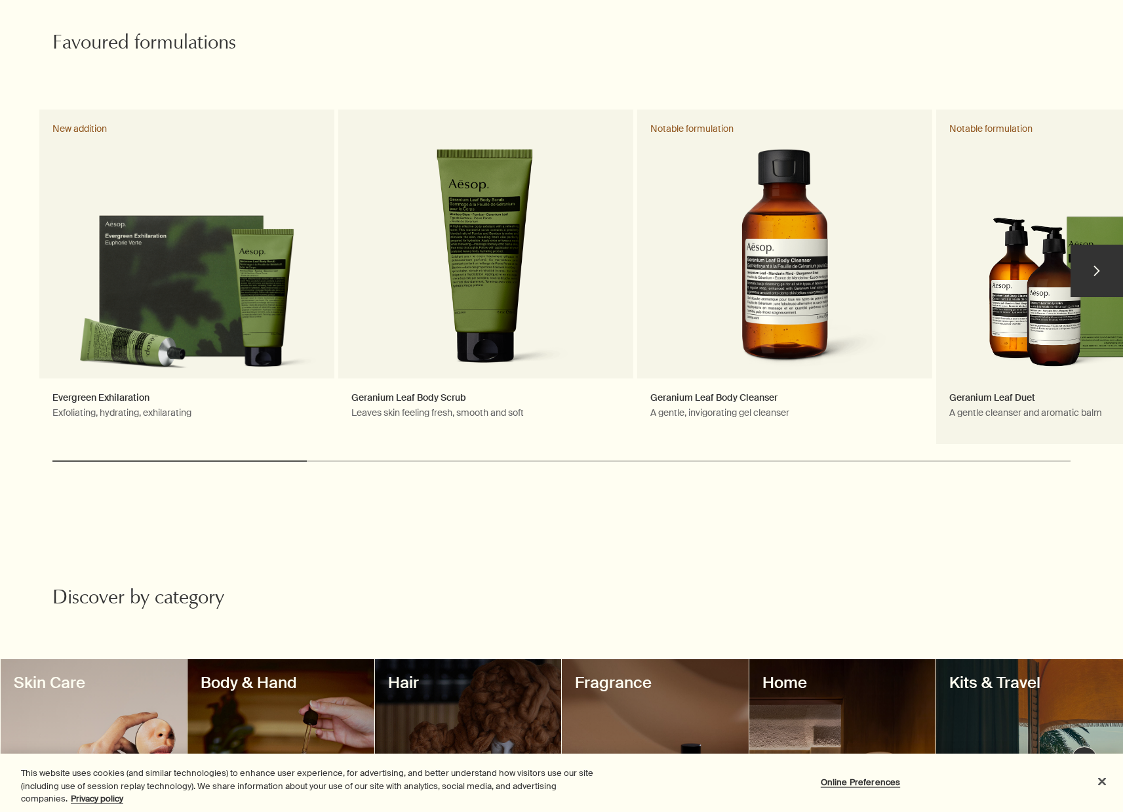
scroll to position [890, 0]
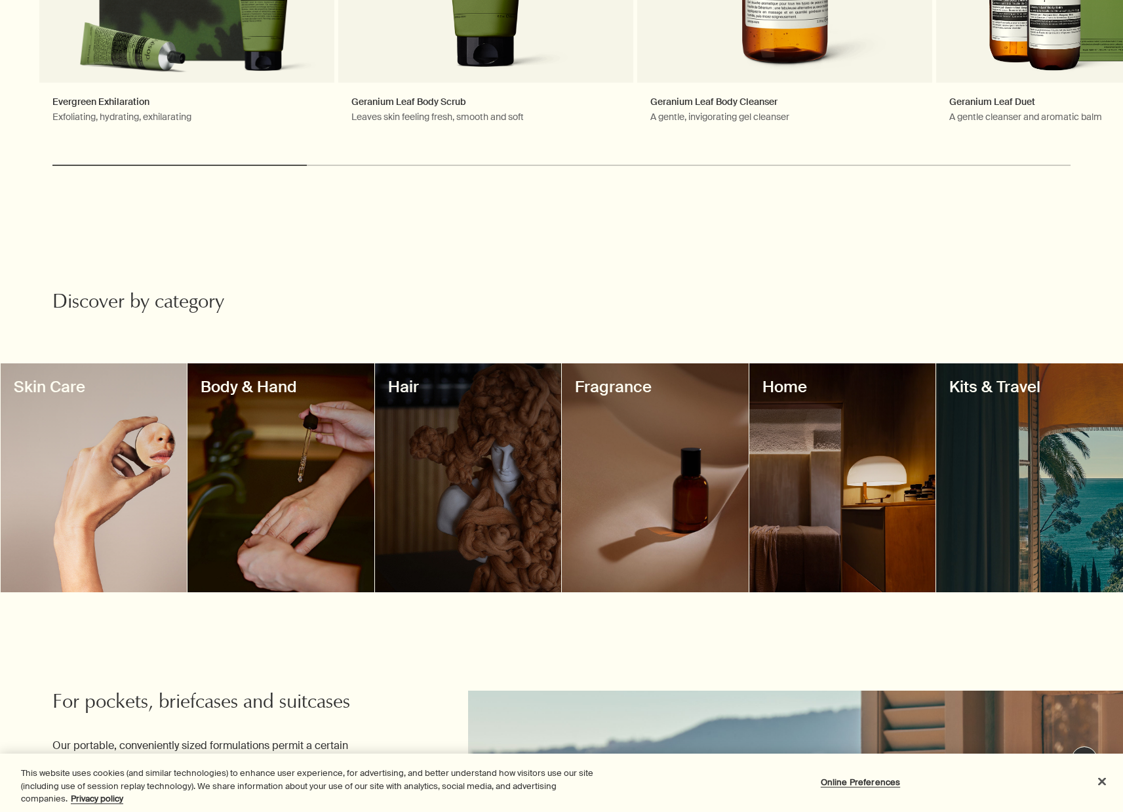
click at [500, 485] on div at bounding box center [468, 477] width 187 height 229
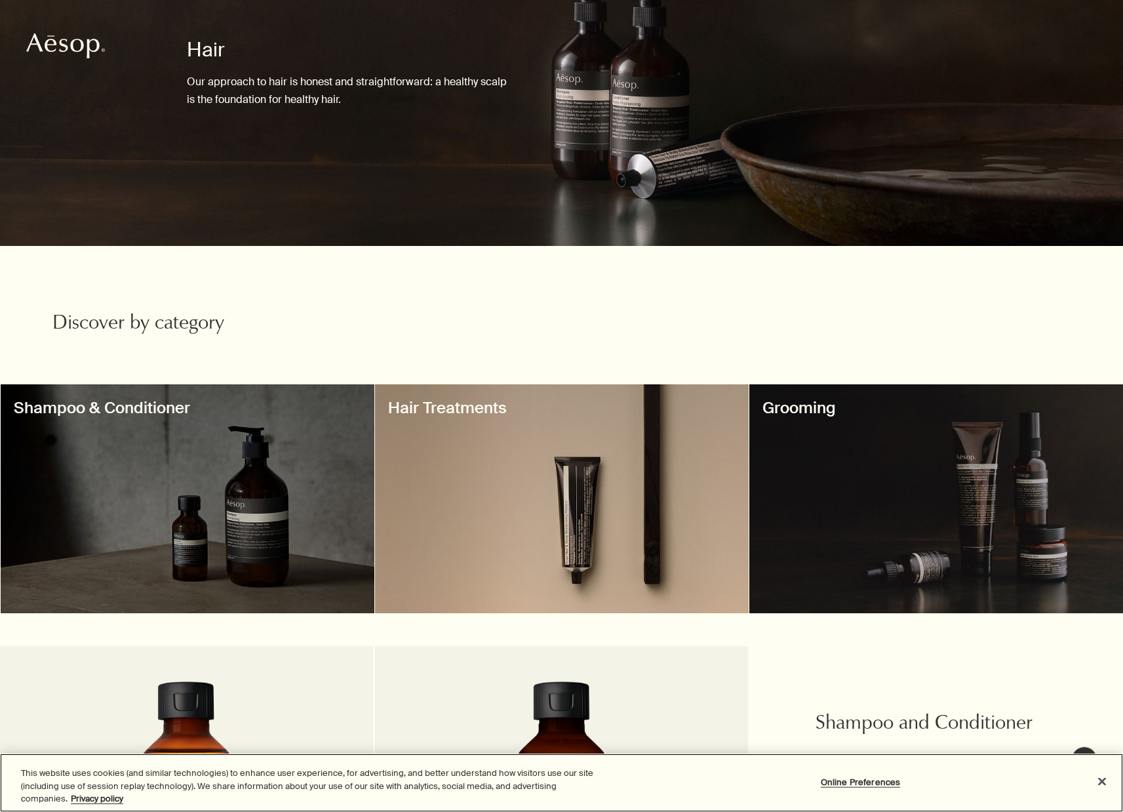
scroll to position [251, 0]
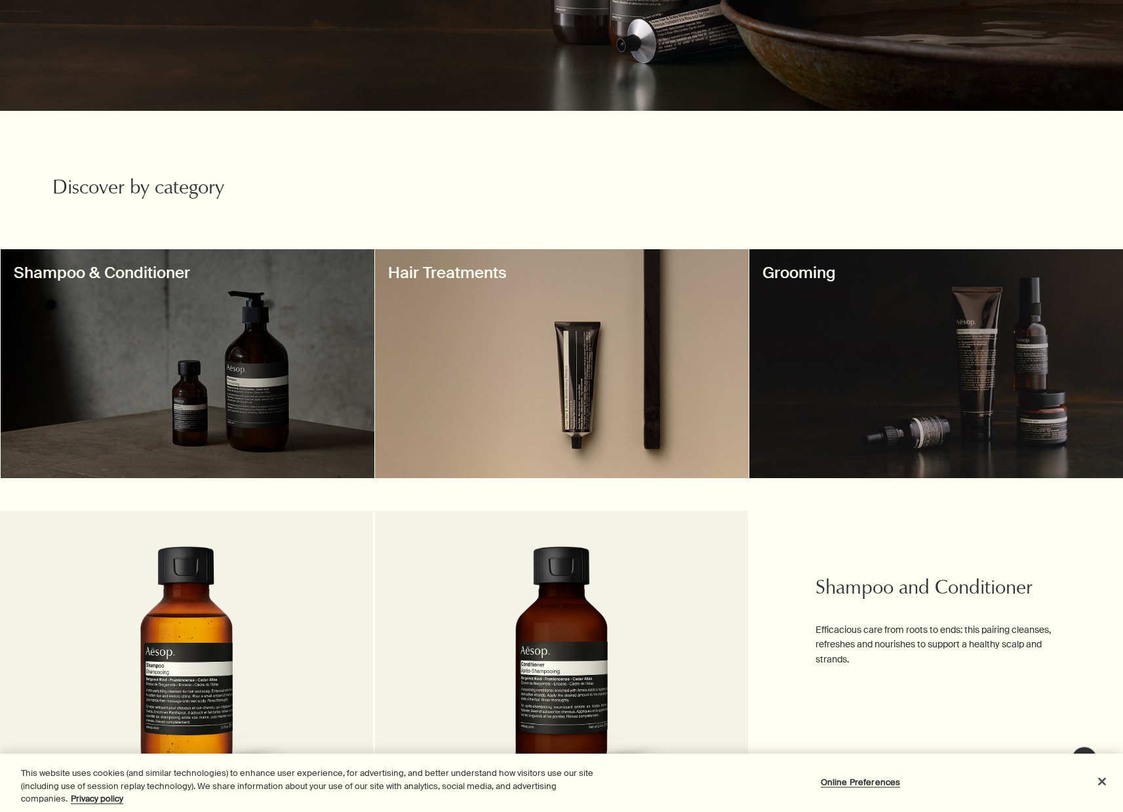
click at [247, 355] on div at bounding box center [188, 363] width 374 height 229
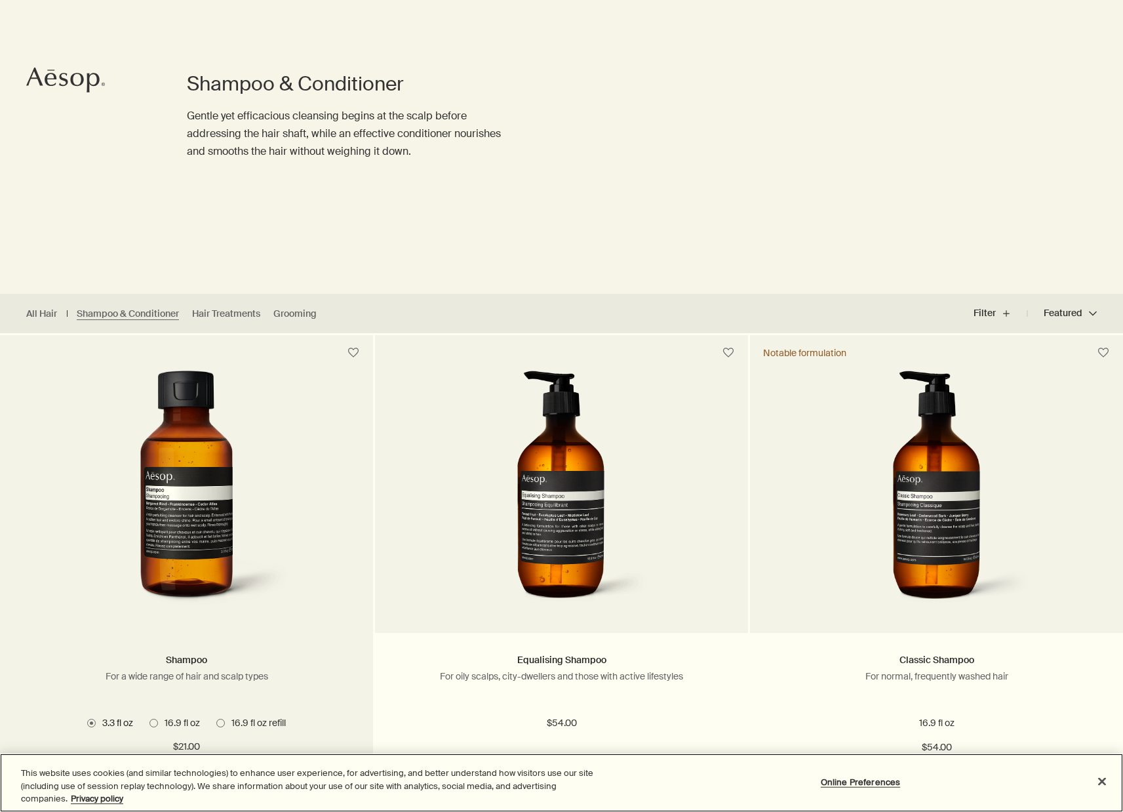
scroll to position [200, 0]
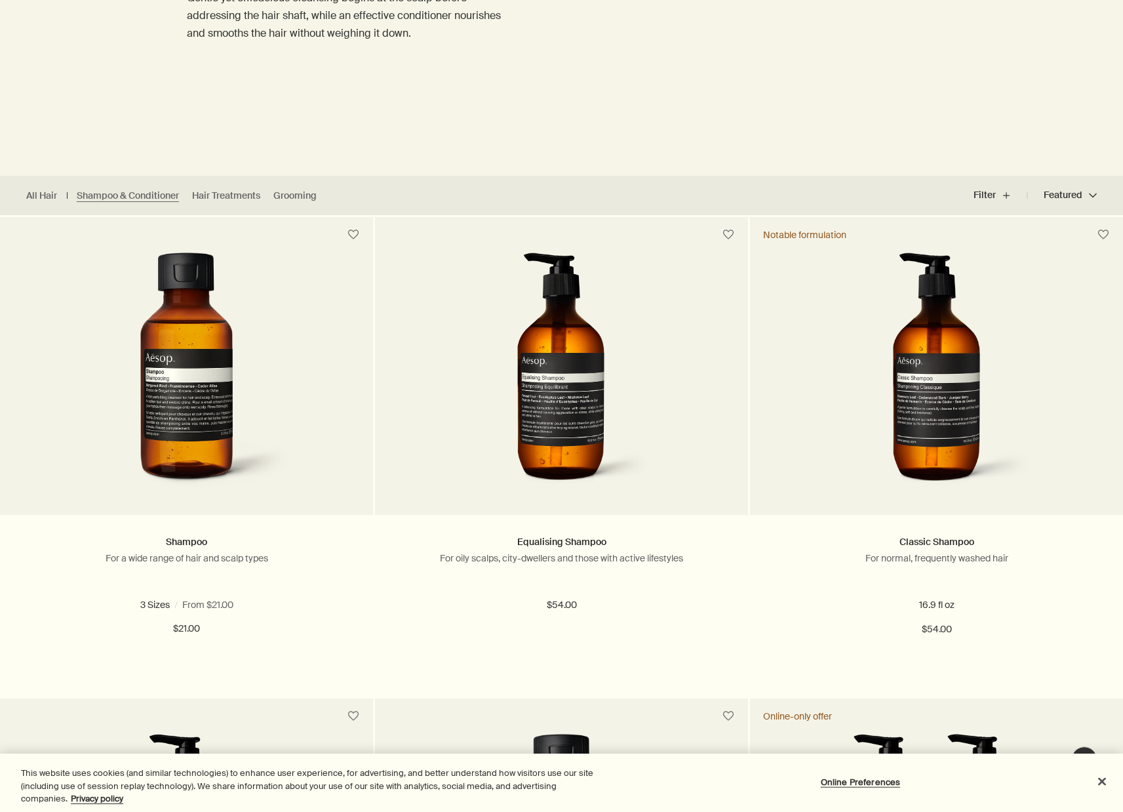
click at [1094, 612] on div at bounding box center [561, 612] width 1123 height 0
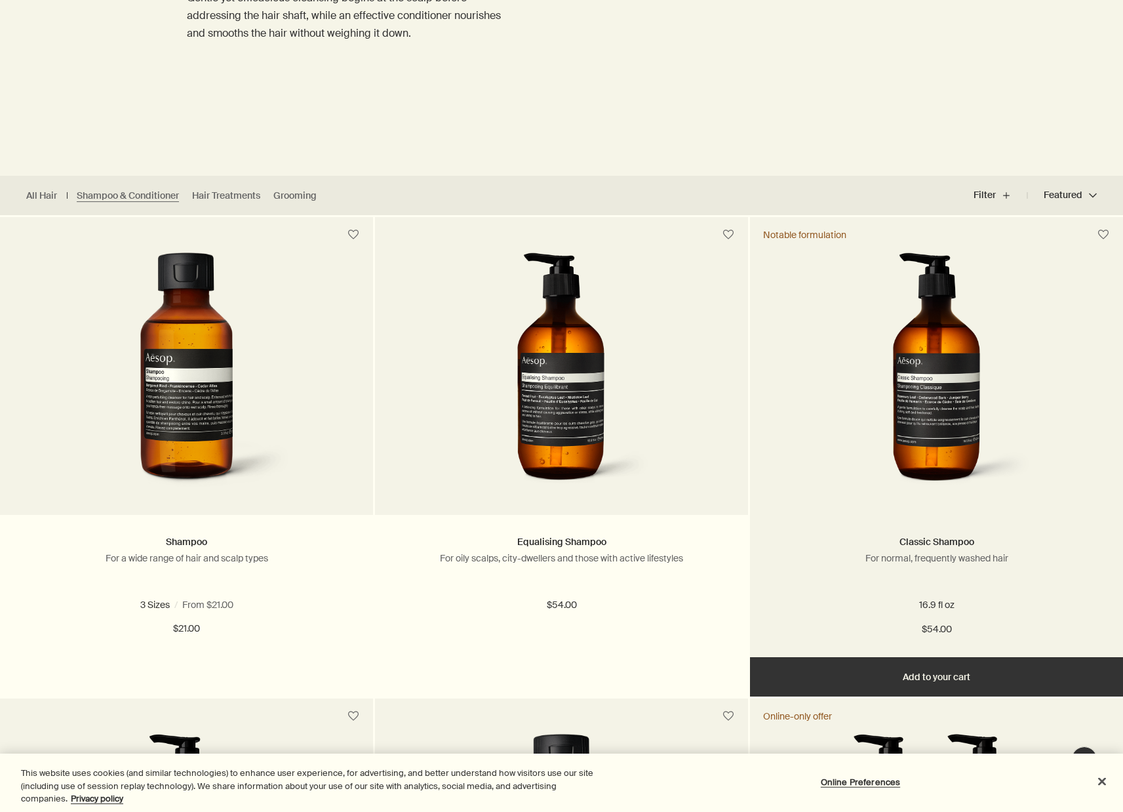
click at [930, 433] on img at bounding box center [937, 373] width 196 height 243
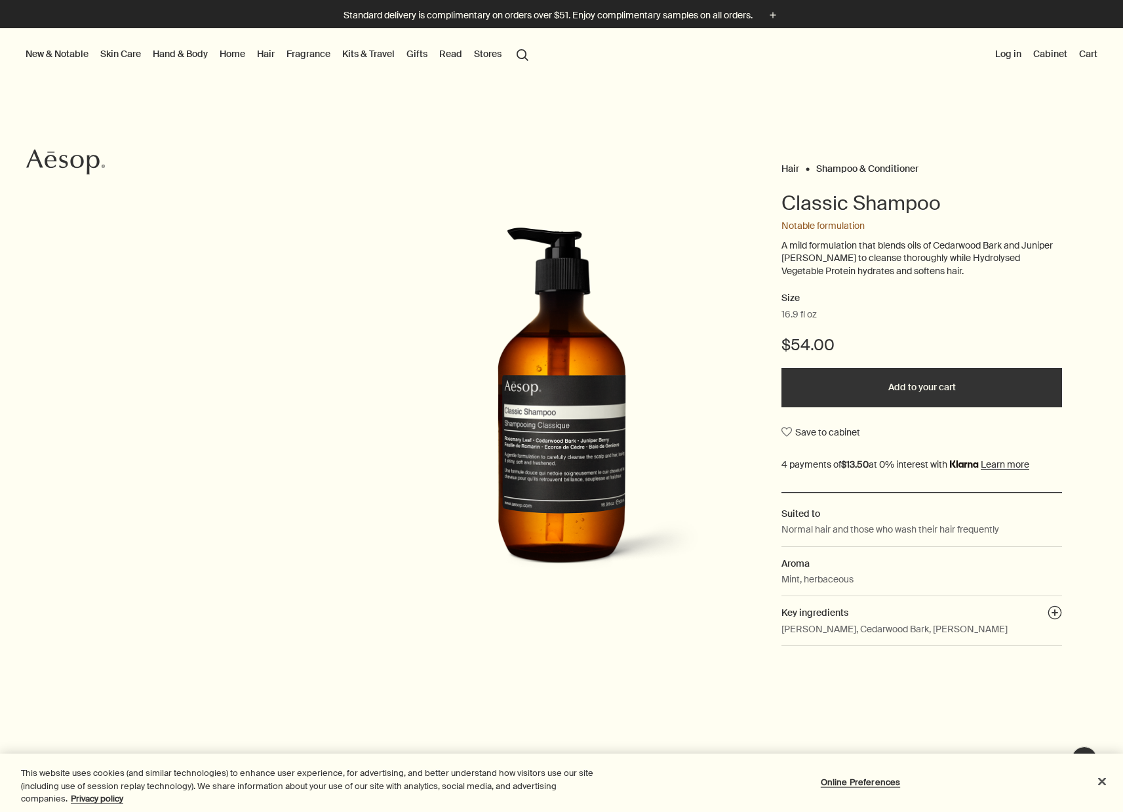
click at [962, 394] on button "Add to your cart" at bounding box center [922, 387] width 281 height 39
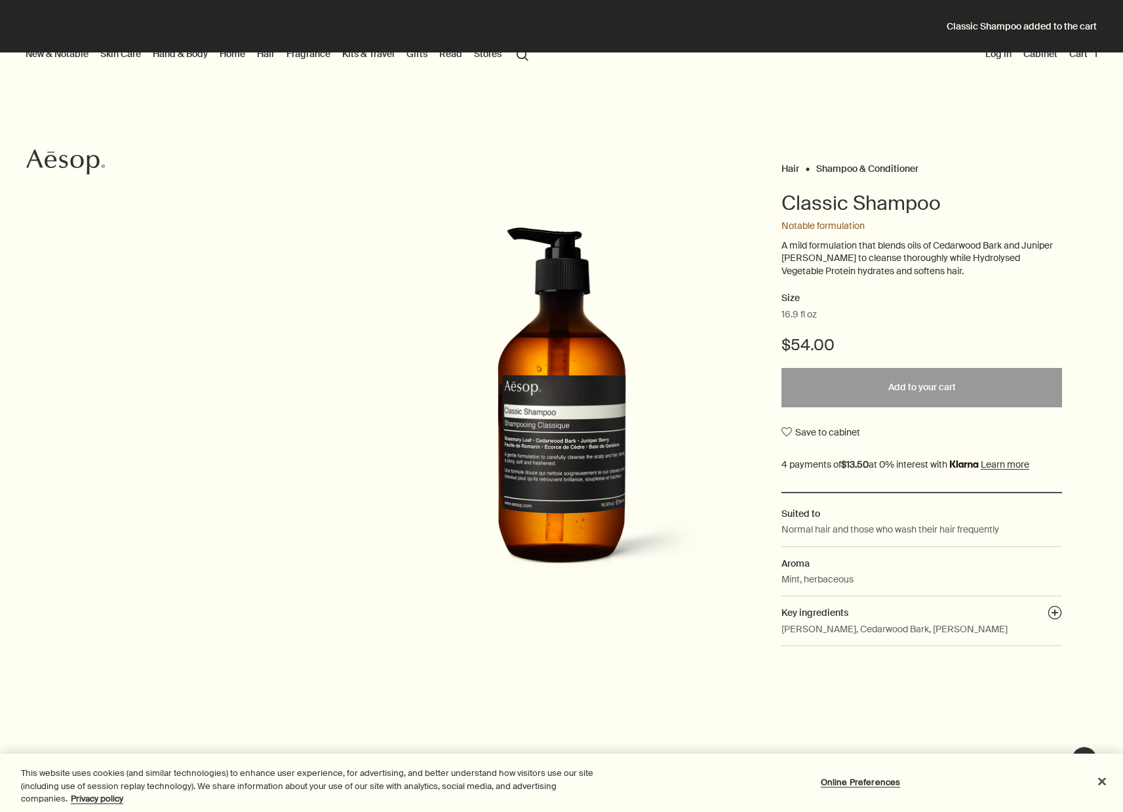
click at [1098, 811] on div at bounding box center [561, 812] width 1123 height 0
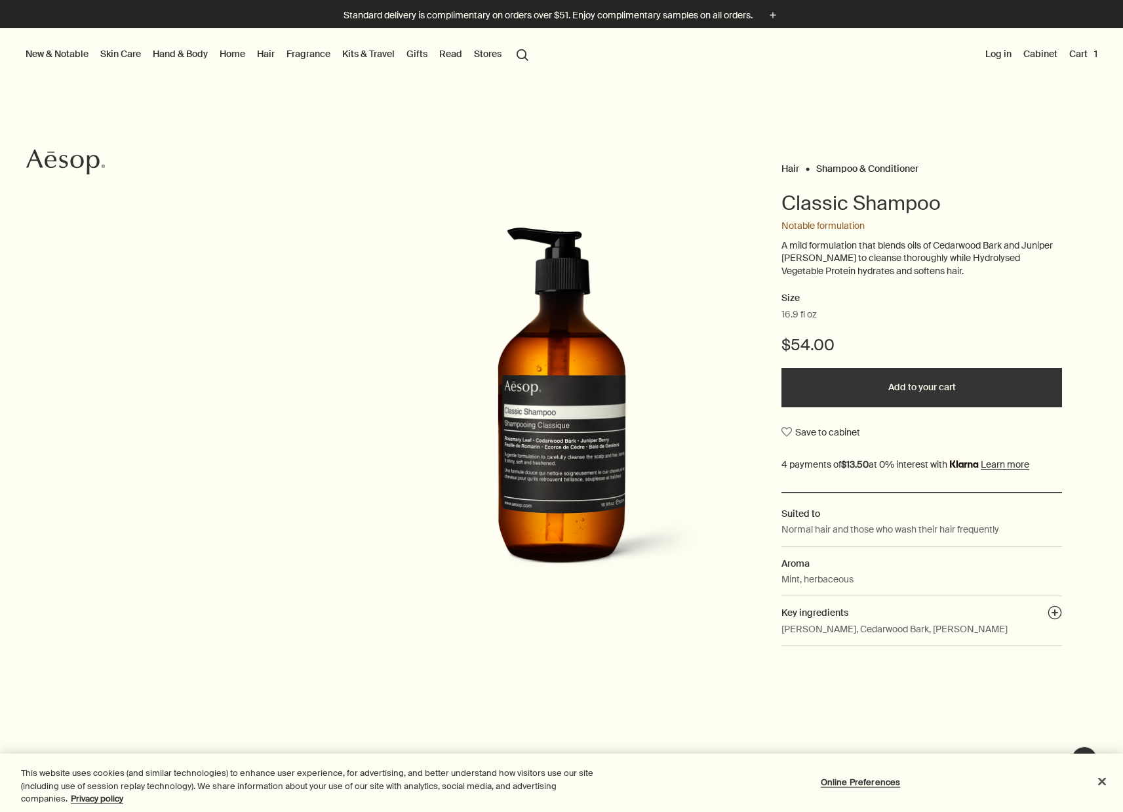
click at [269, 53] on link "Hair" at bounding box center [265, 53] width 23 height 17
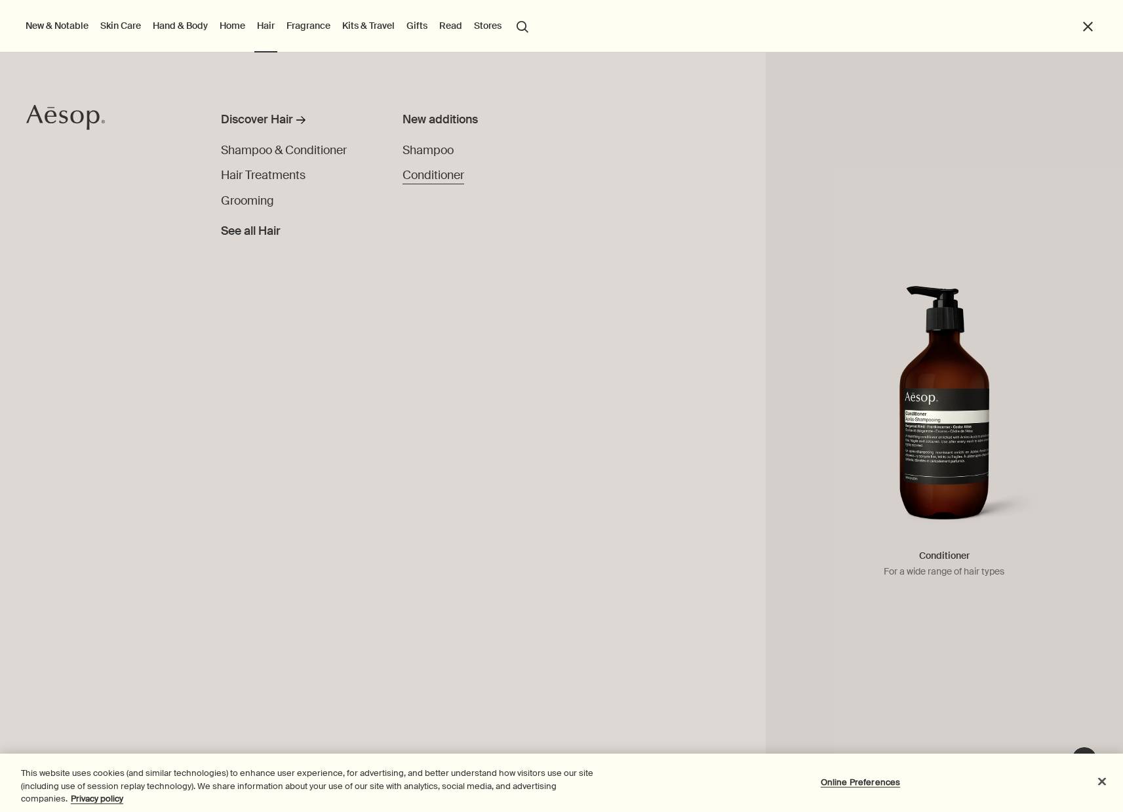
click at [425, 182] on span "Conditioner" at bounding box center [434, 175] width 62 height 15
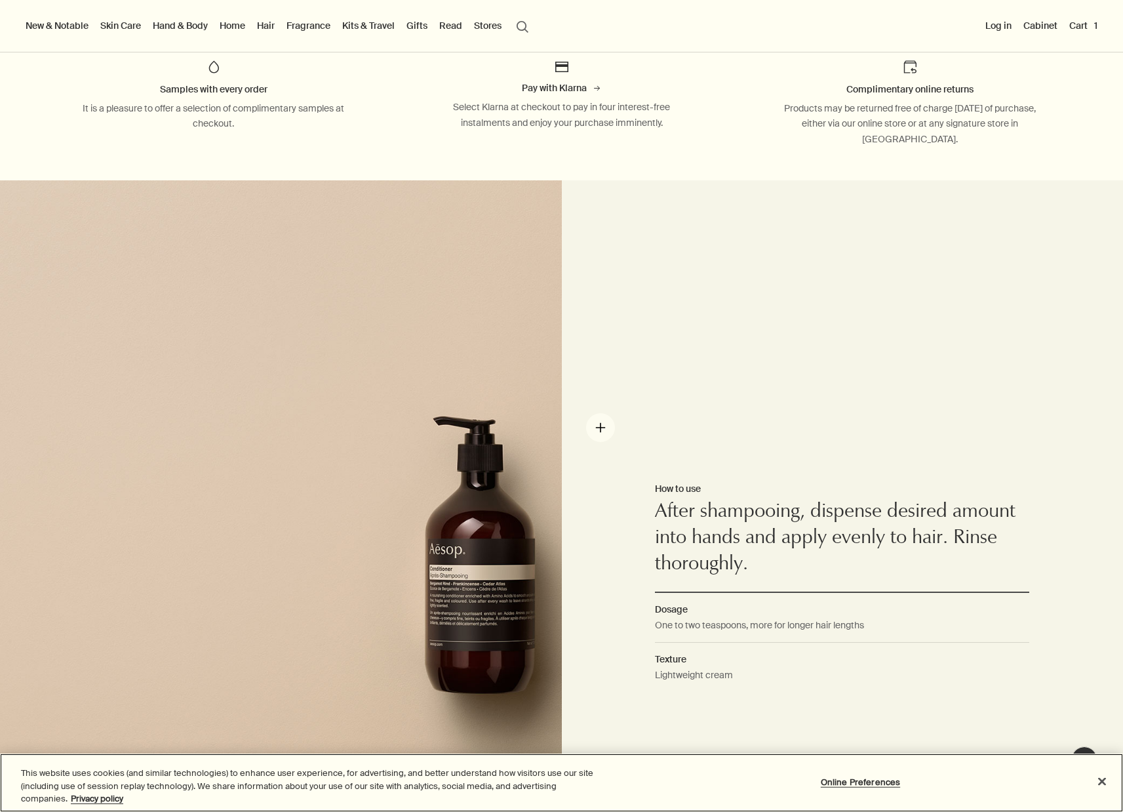
scroll to position [978, 0]
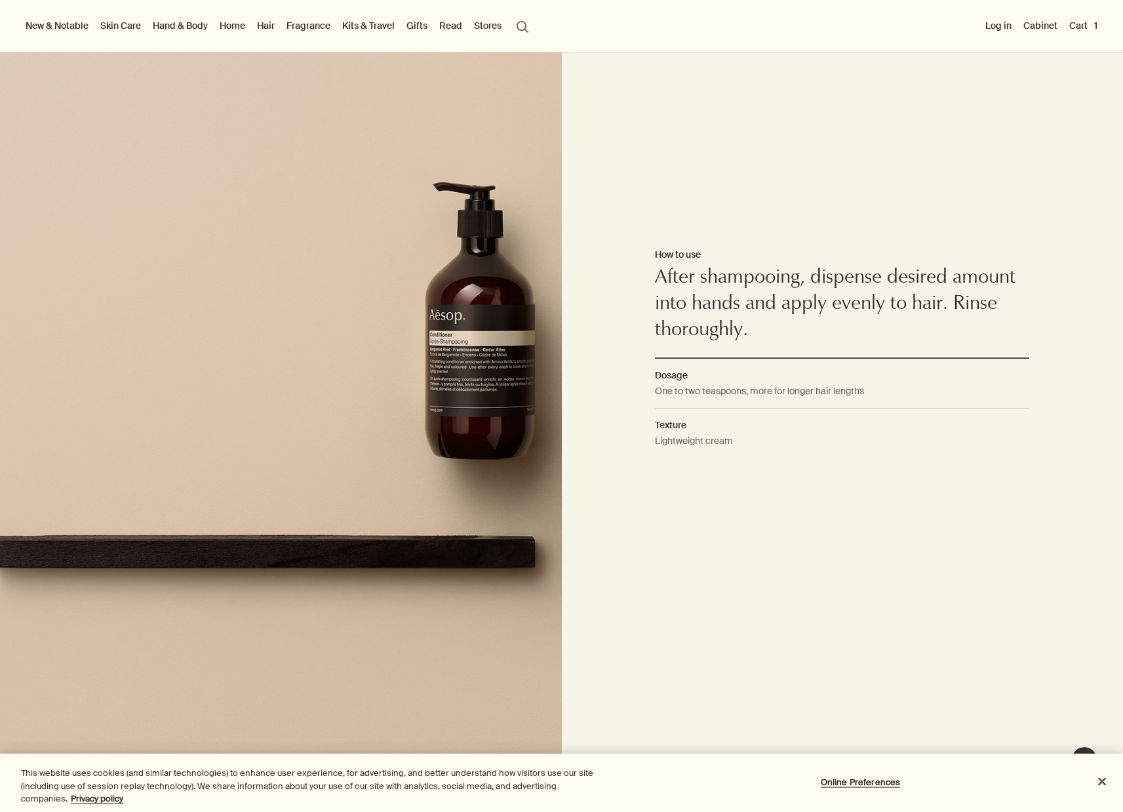
click at [1092, 811] on div at bounding box center [561, 812] width 1123 height 0
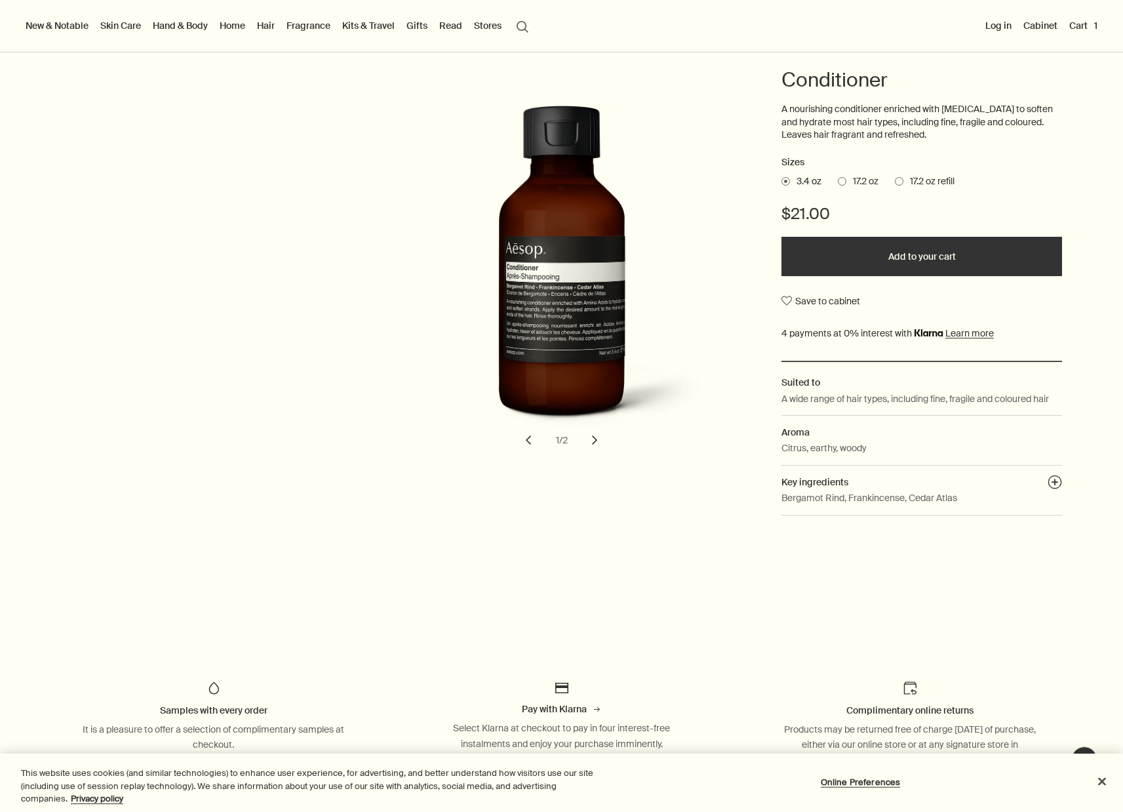
scroll to position [120, 0]
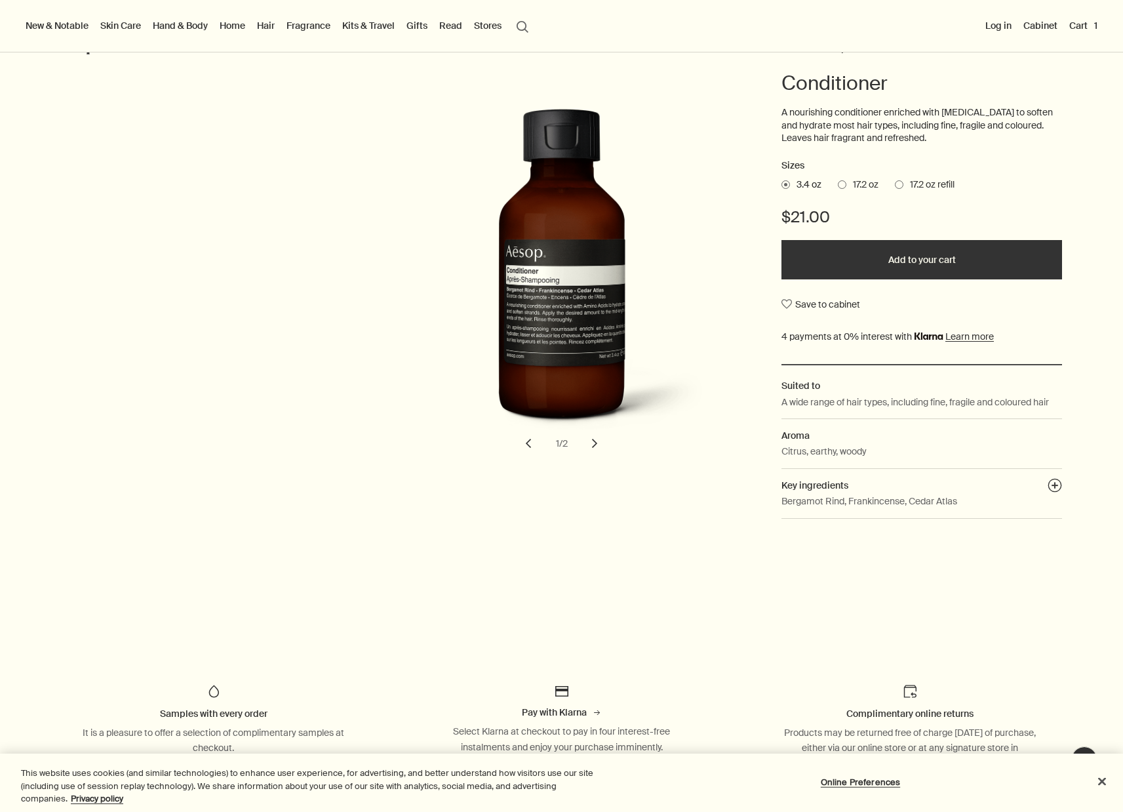
click at [869, 181] on span "17.2 oz" at bounding box center [862, 184] width 32 height 13
click at [838, 181] on input "17.2 oz" at bounding box center [838, 182] width 0 height 9
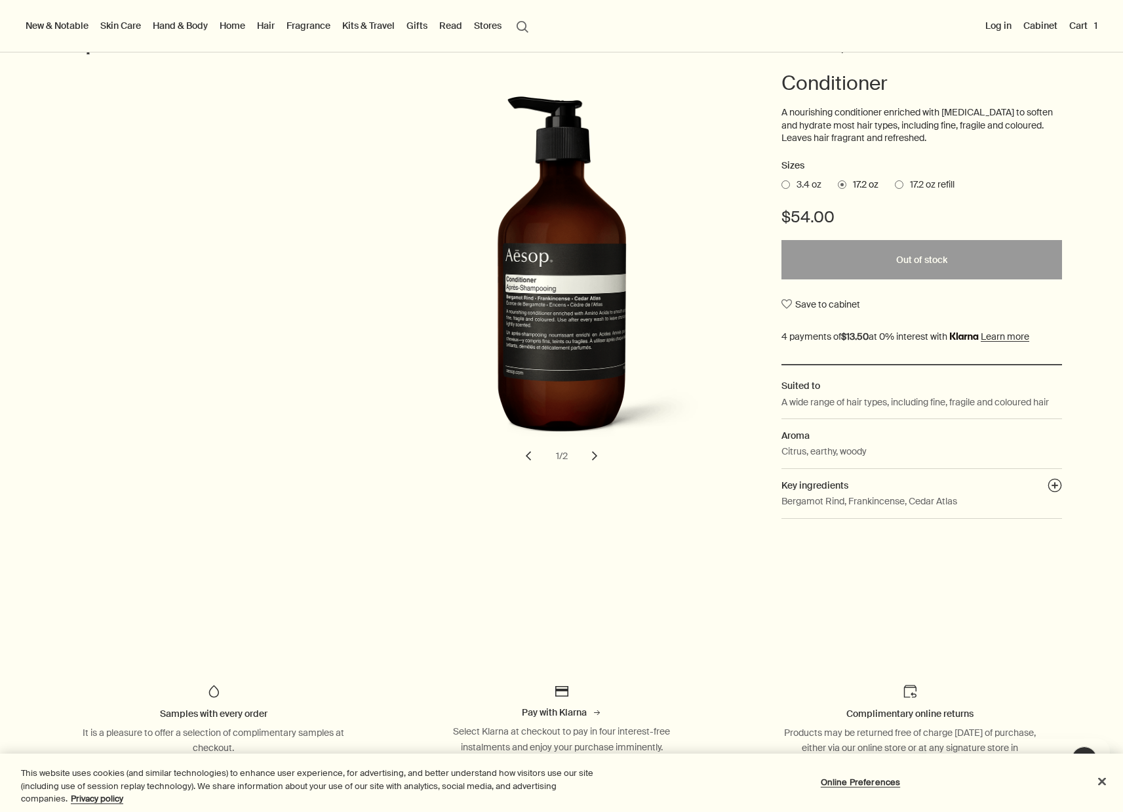
scroll to position [0, 0]
click at [260, 30] on link "Hair" at bounding box center [265, 25] width 23 height 17
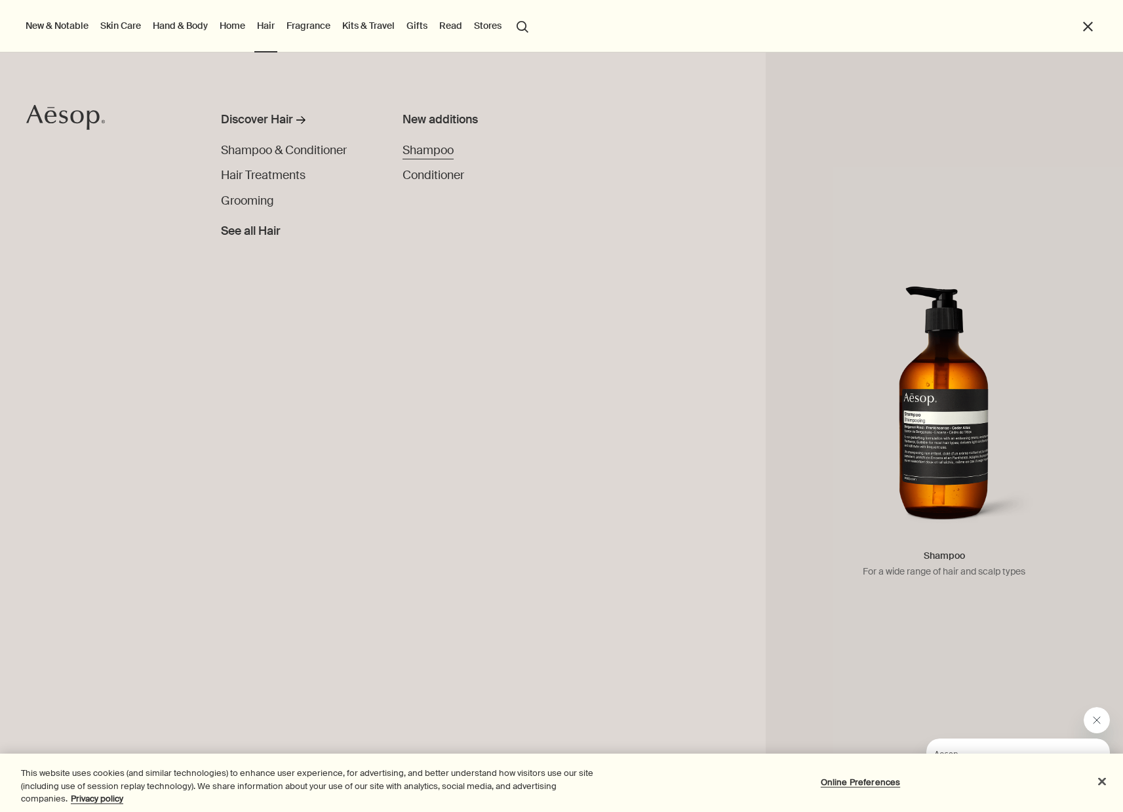
click at [431, 148] on span "Shampoo" at bounding box center [428, 150] width 51 height 15
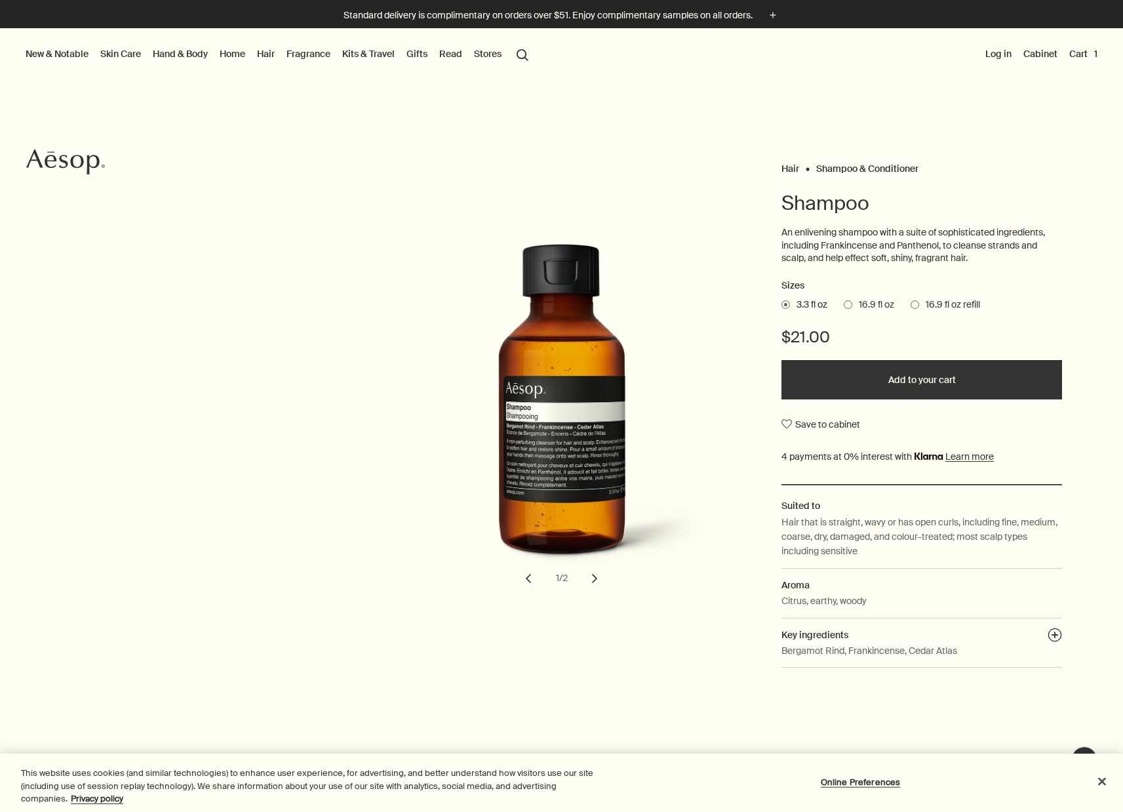
click at [906, 380] on button "Add to your cart" at bounding box center [922, 379] width 281 height 39
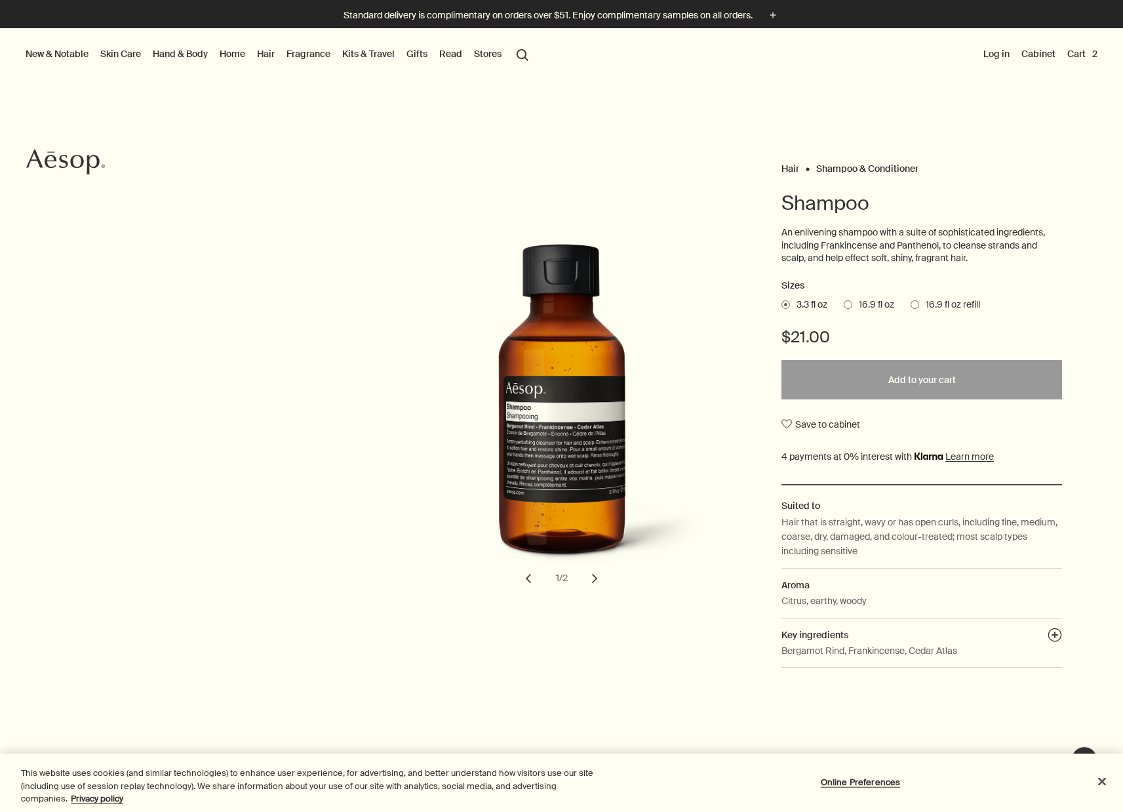
click at [1095, 811] on div at bounding box center [561, 812] width 1123 height 0
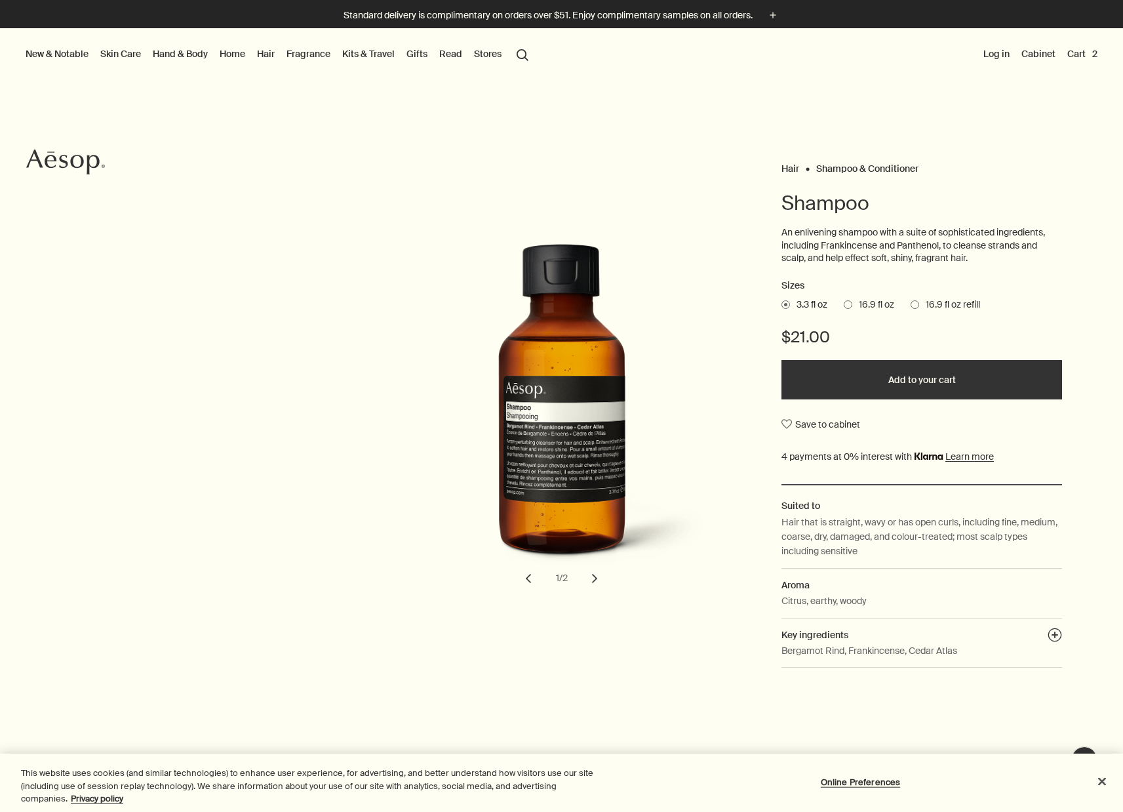
click at [264, 51] on link "Hair" at bounding box center [265, 53] width 23 height 17
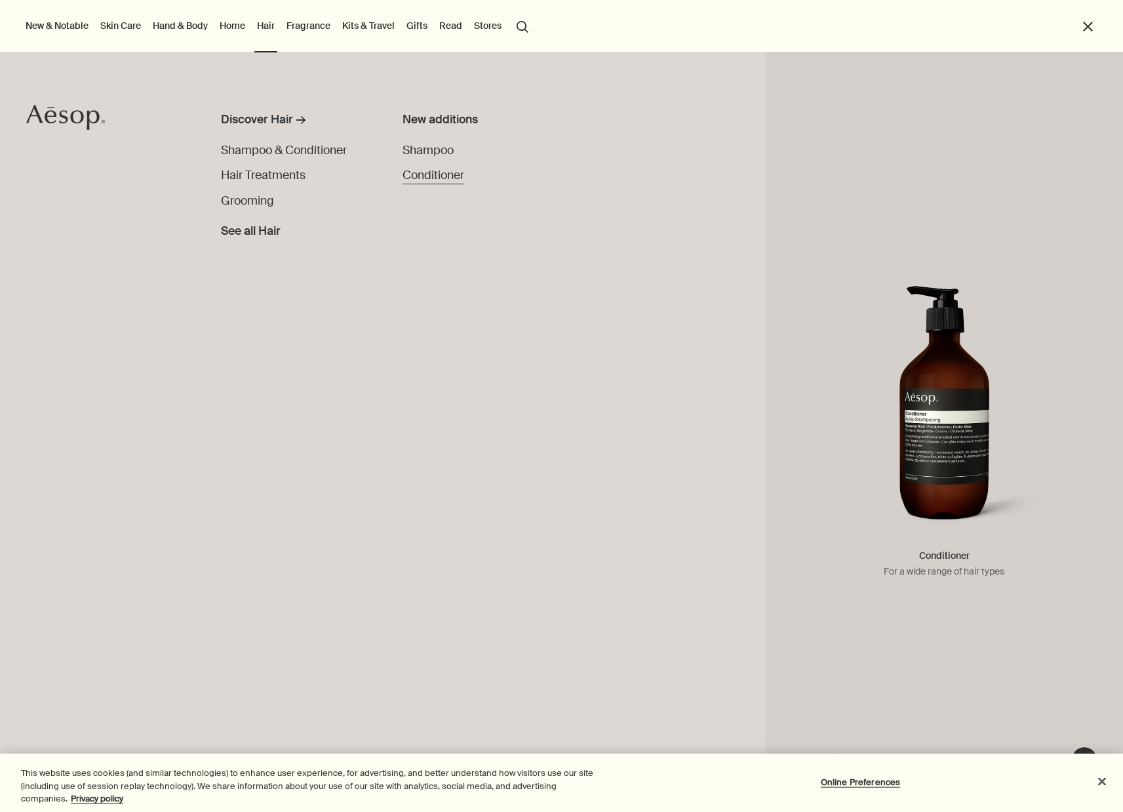
click at [412, 174] on span "Conditioner" at bounding box center [434, 175] width 62 height 15
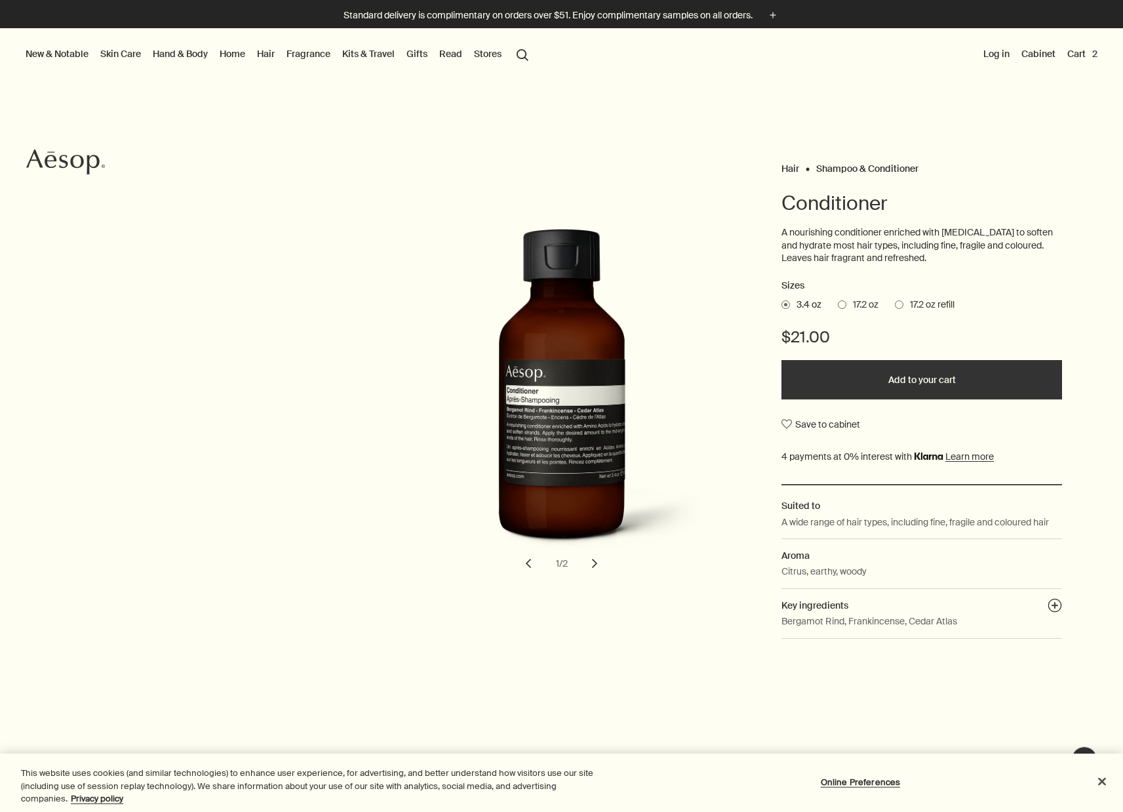
click at [902, 381] on button "Add to your cart" at bounding box center [922, 379] width 281 height 39
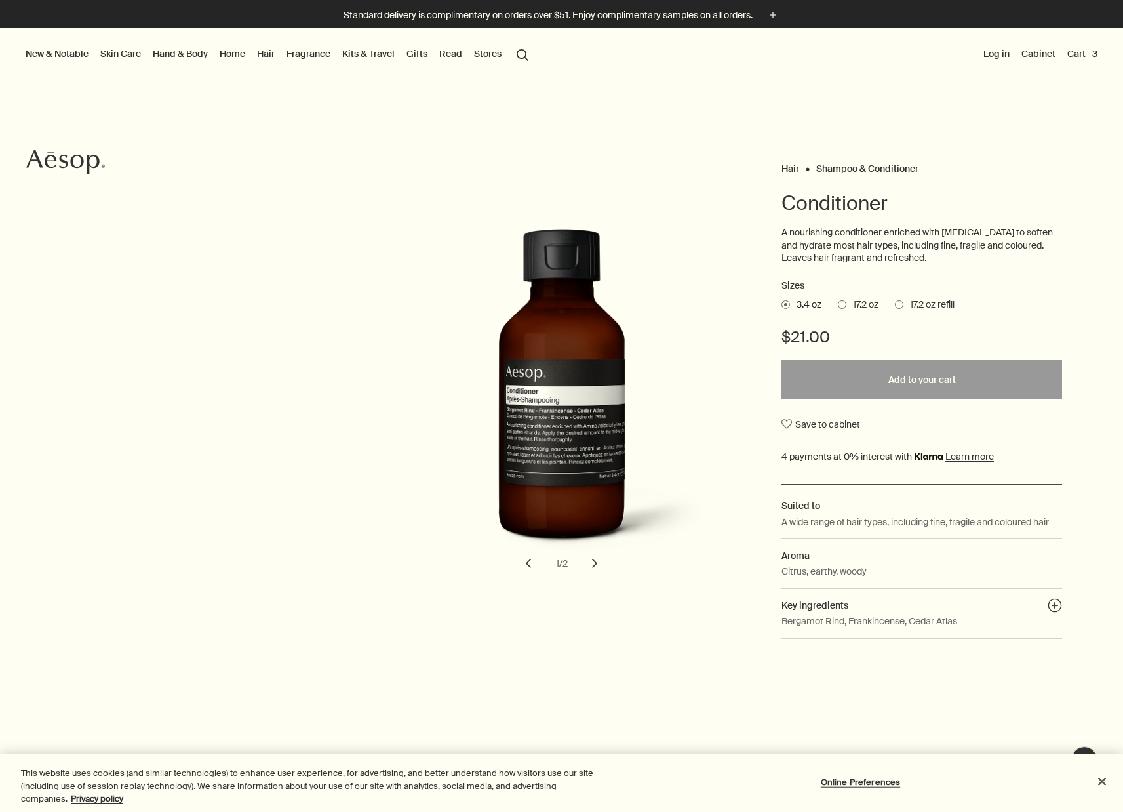
click at [1094, 811] on div at bounding box center [561, 812] width 1123 height 0
click at [1083, 58] on button "Cart 3" at bounding box center [1082, 53] width 35 height 17
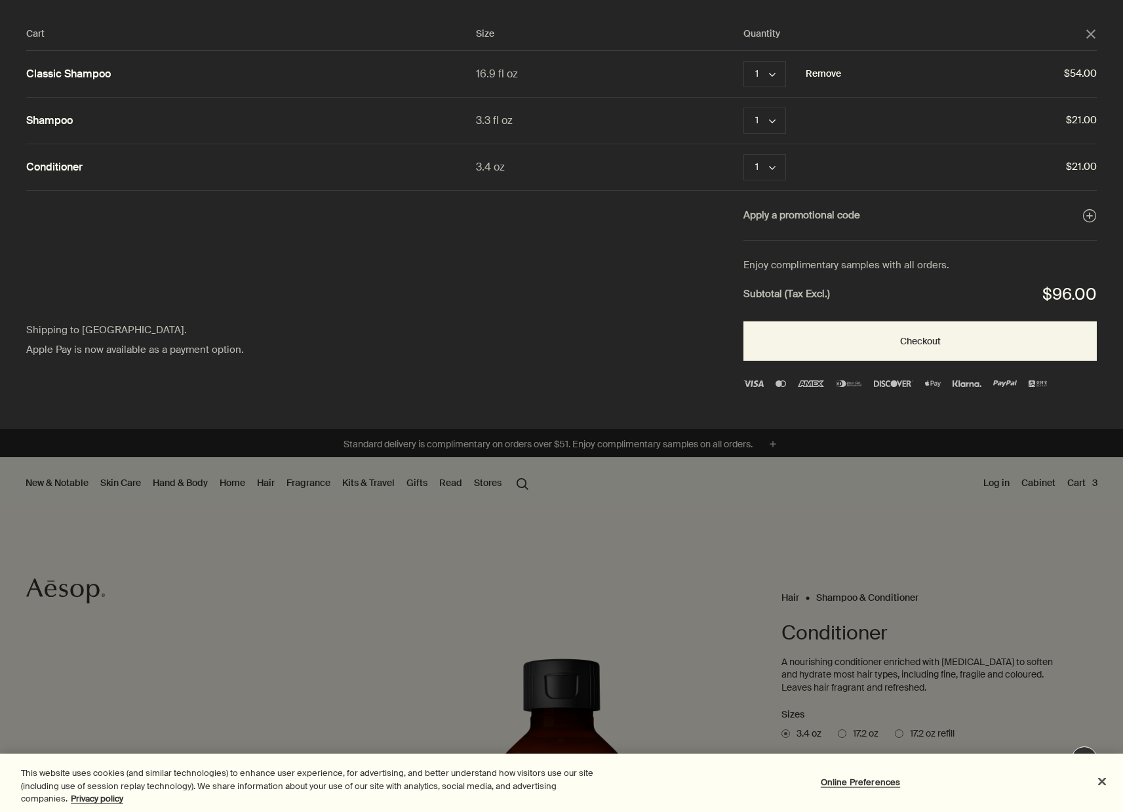
click at [835, 73] on button "Remove" at bounding box center [823, 74] width 35 height 16
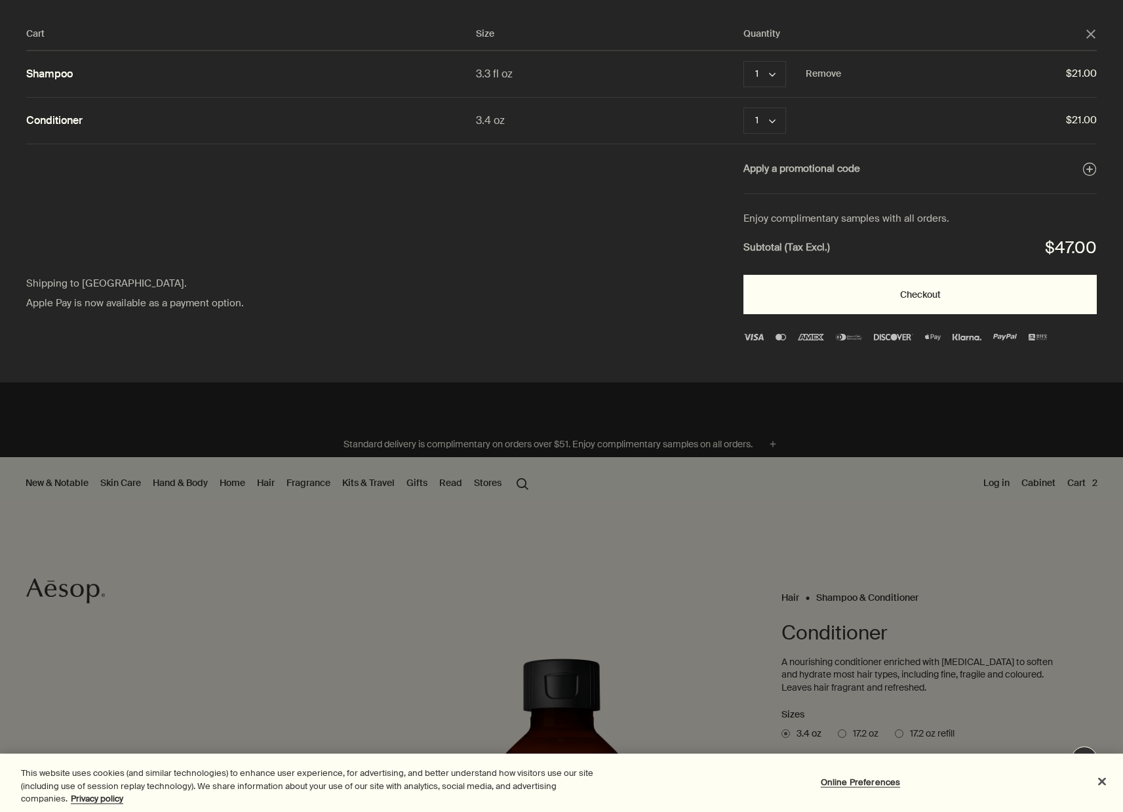
click at [904, 300] on button "Checkout" at bounding box center [919, 294] width 353 height 39
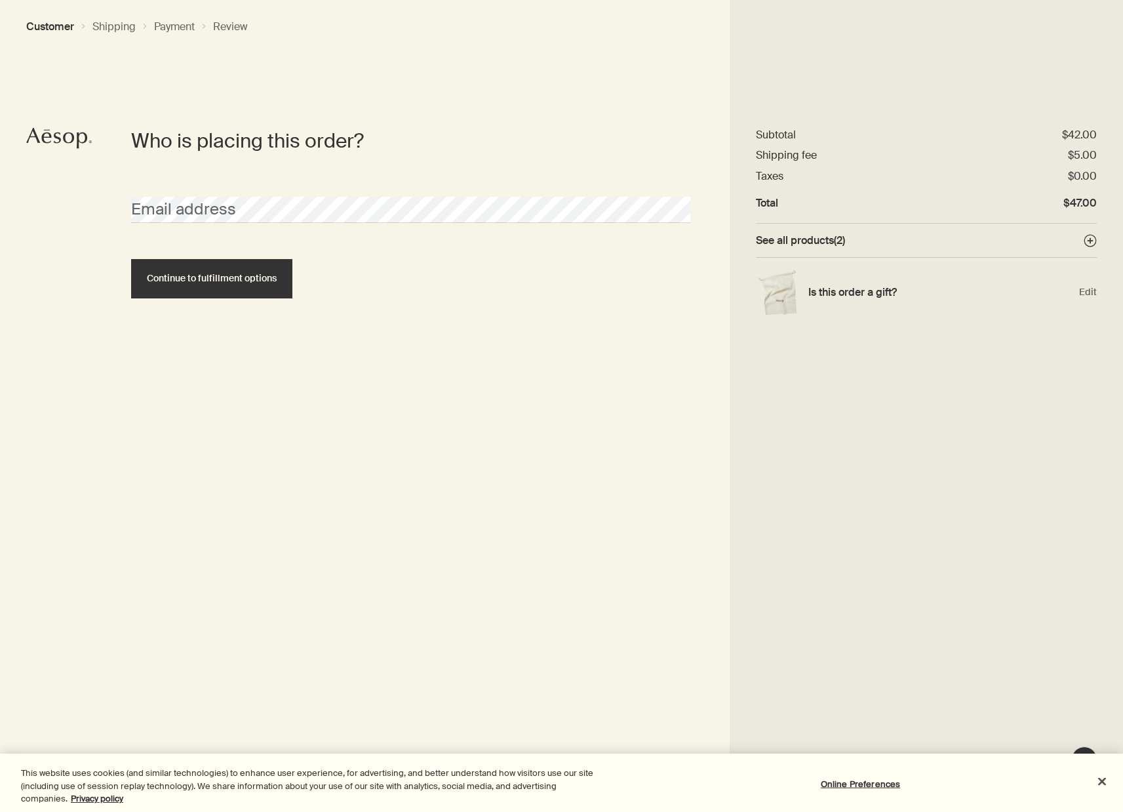
click at [568, 226] on div "Email address" at bounding box center [411, 210] width 572 height 72
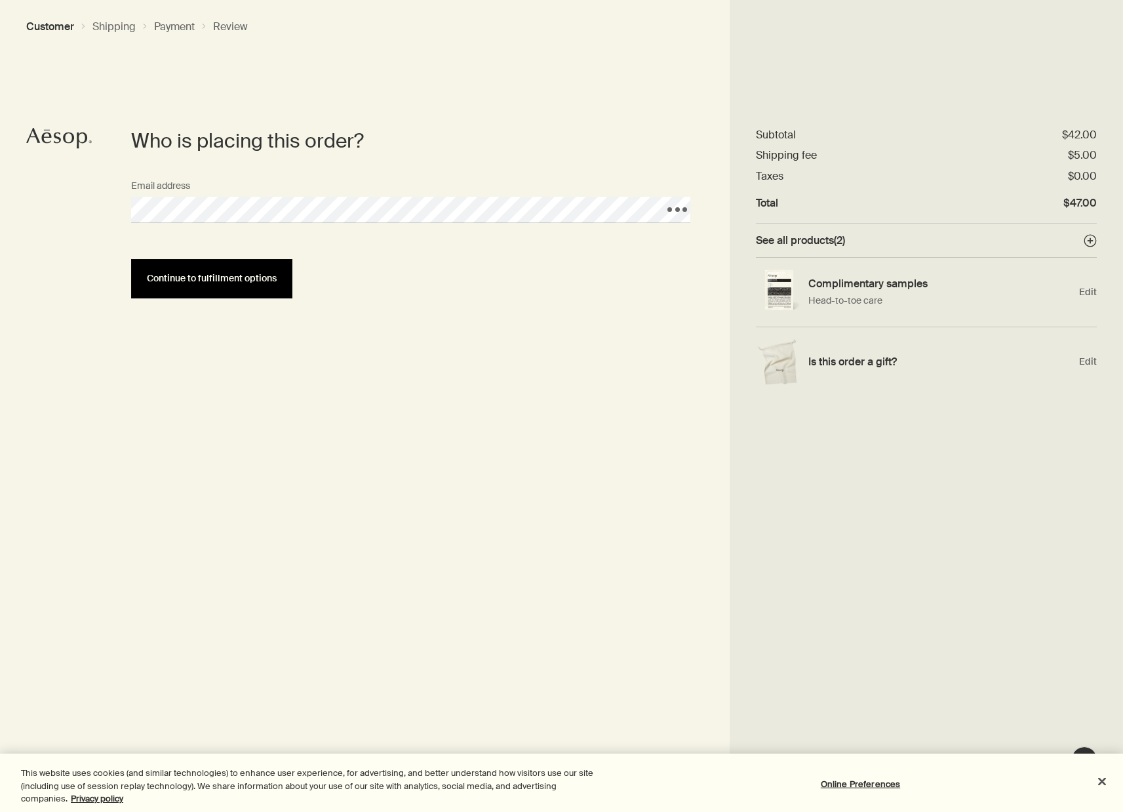
click at [257, 280] on span "Continue to fulfillment options" at bounding box center [212, 278] width 130 height 10
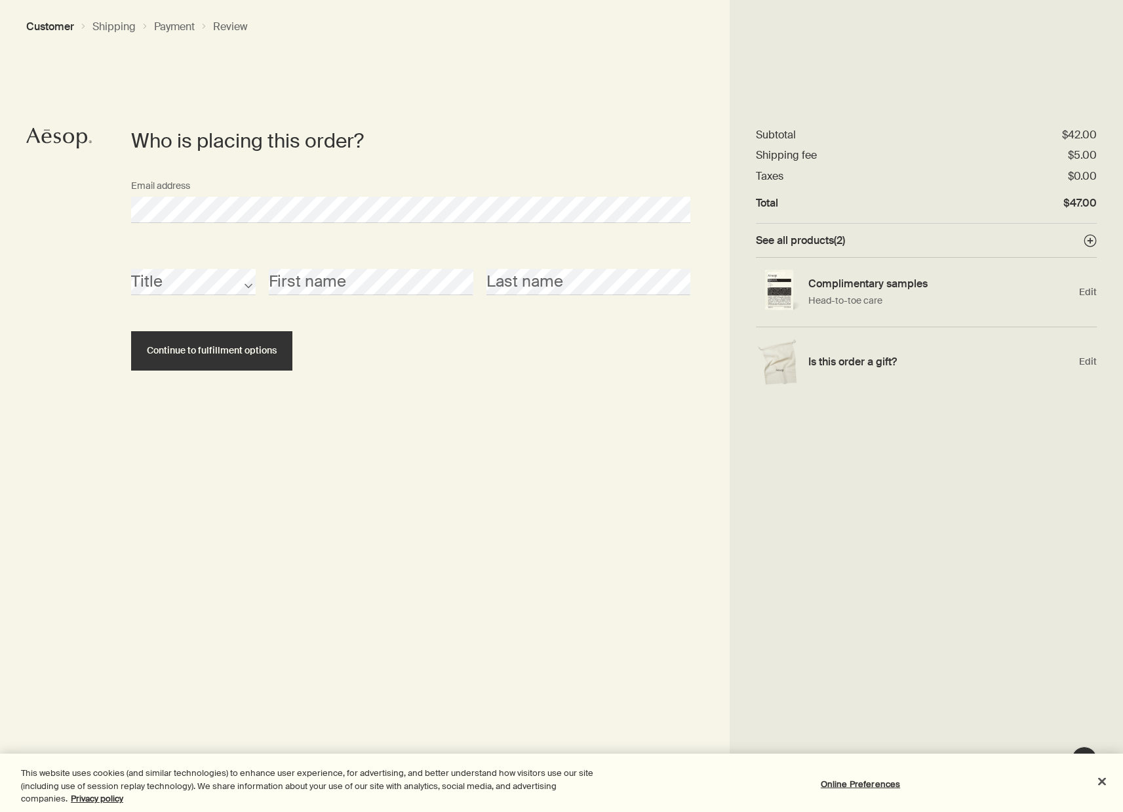
click at [470, 366] on div "Continue to fulfillment options" at bounding box center [411, 350] width 572 height 39
click at [1104, 780] on button "Close" at bounding box center [1102, 780] width 29 height 29
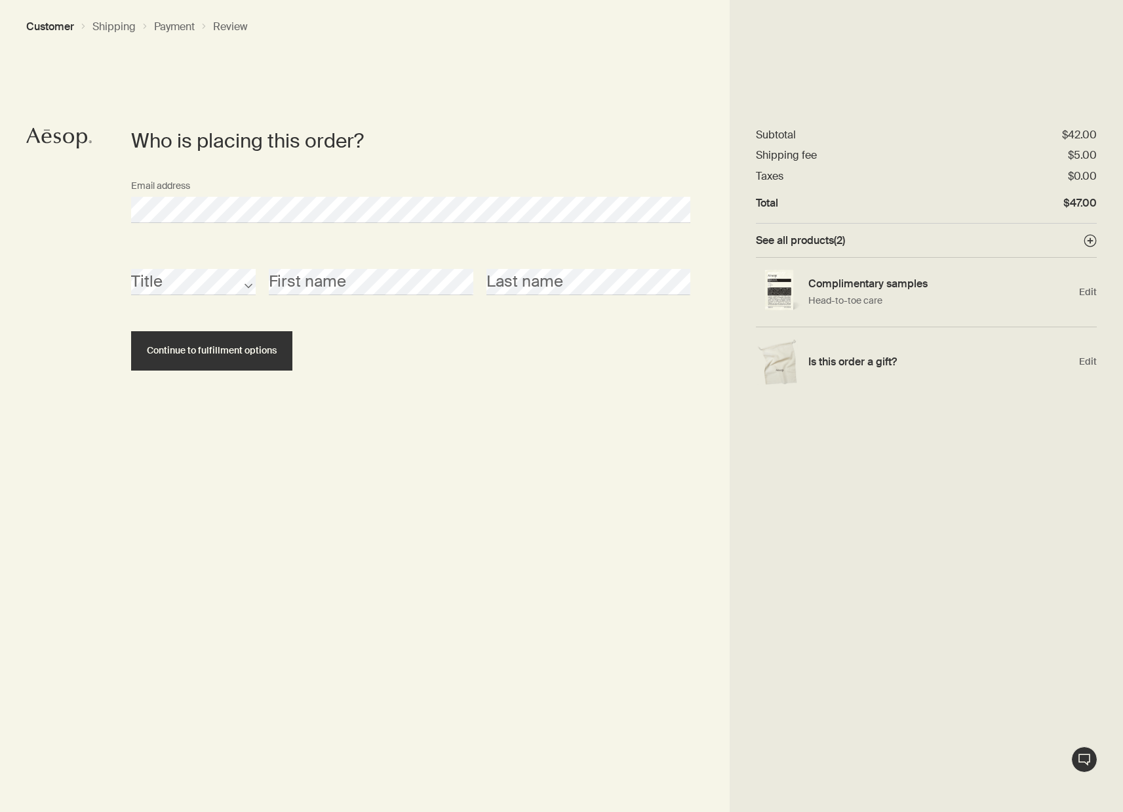
click at [791, 455] on div "Order summary $47.00 downArrow Subtotal $42.00 Shipping fee $5.00 Taxes $0.00 T…" at bounding box center [926, 406] width 393 height 812
click at [791, 522] on div "Order summary $47.00 downArrow Subtotal $42.00 Shipping fee $5.00 Taxes $0.00 T…" at bounding box center [926, 406] width 393 height 812
